Goal: Transaction & Acquisition: Purchase product/service

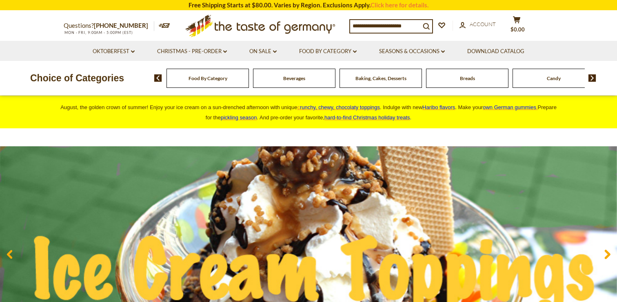
click at [357, 29] on input at bounding box center [385, 25] width 70 height 11
type input "******"
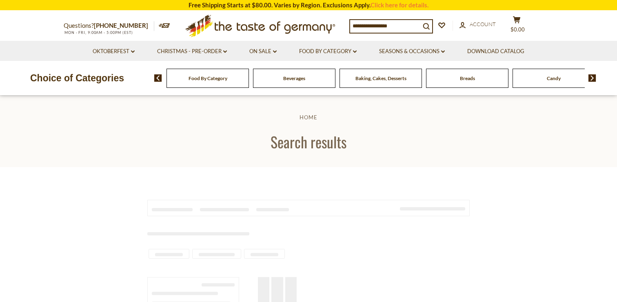
type input "******"
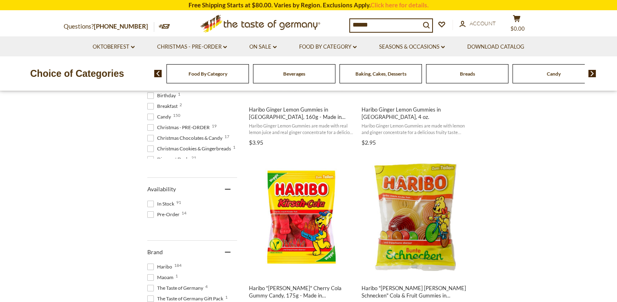
scroll to position [273, 0]
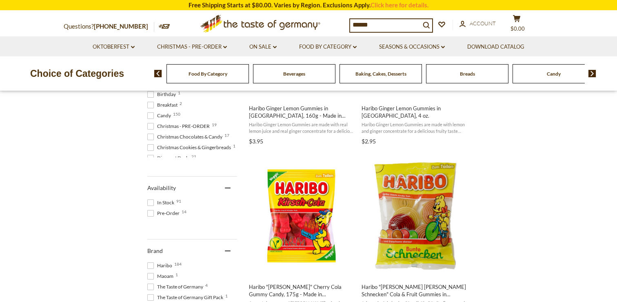
click at [149, 203] on span at bounding box center [150, 202] width 7 height 7
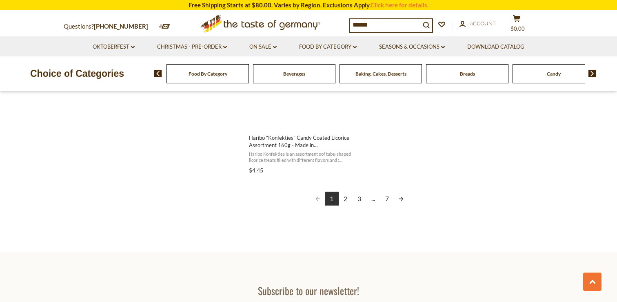
scroll to position [1490, 0]
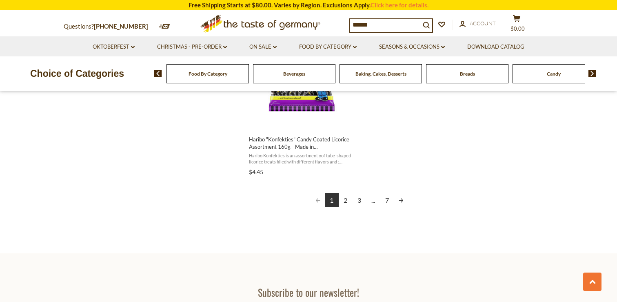
click at [349, 203] on link "2" at bounding box center [346, 200] width 14 height 14
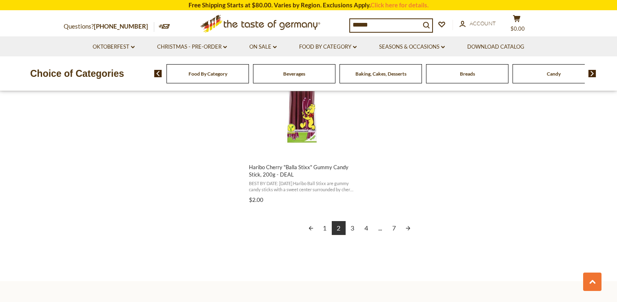
scroll to position [1481, 0]
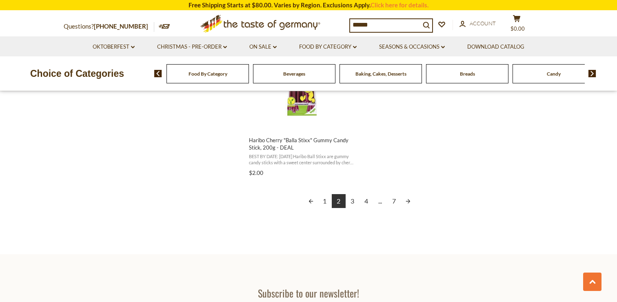
click at [355, 203] on link "3" at bounding box center [353, 201] width 14 height 14
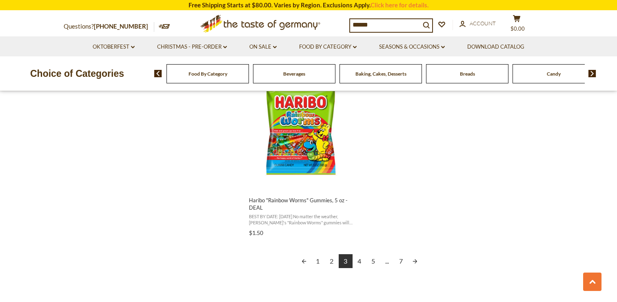
scroll to position [1439, 0]
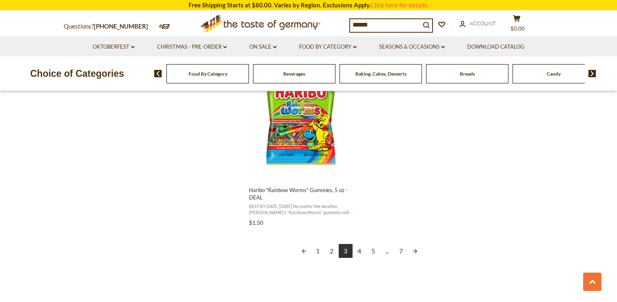
click at [361, 251] on link "4" at bounding box center [360, 251] width 14 height 14
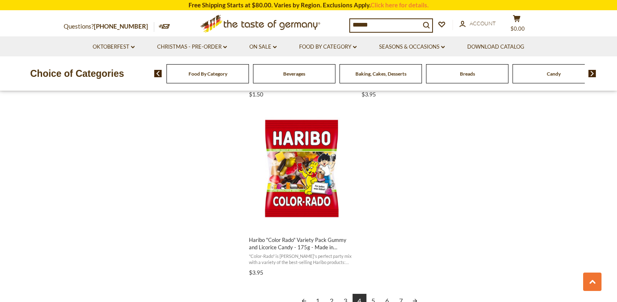
scroll to position [1406, 0]
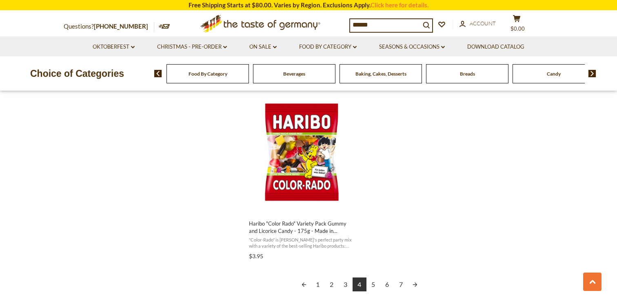
click at [376, 277] on link "5" at bounding box center [374, 284] width 14 height 14
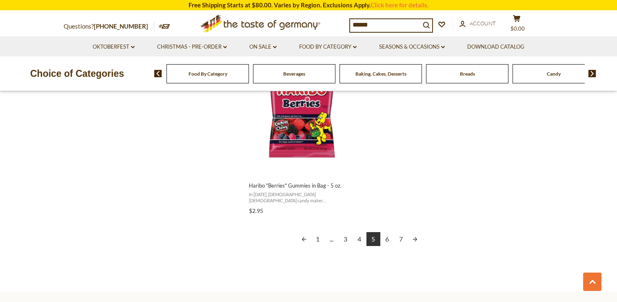
scroll to position [1451, 0]
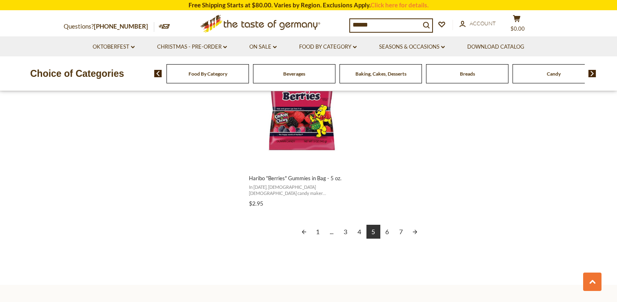
click at [386, 231] on link "6" at bounding box center [388, 232] width 14 height 14
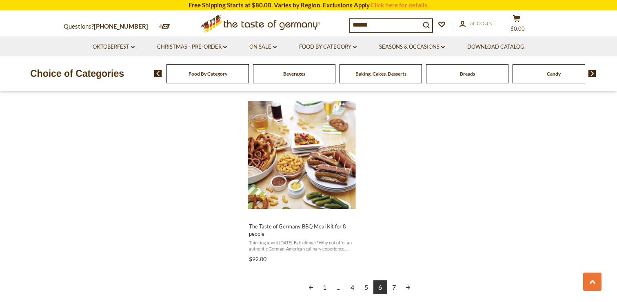
scroll to position [1401, 0]
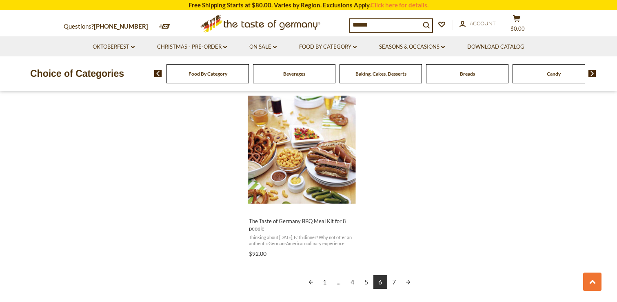
click at [396, 281] on link "7" at bounding box center [395, 282] width 14 height 14
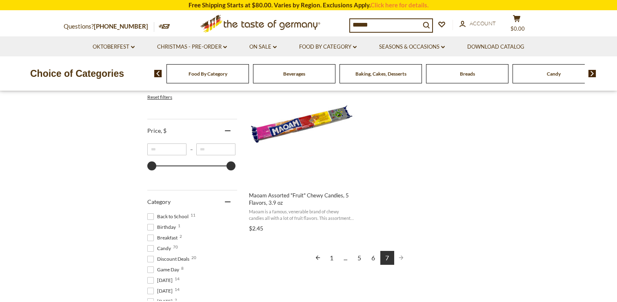
scroll to position [193, 0]
